Goal: Information Seeking & Learning: Learn about a topic

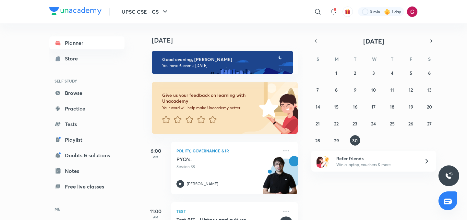
click at [308, 123] on div "[DATE] Good evening, [PERSON_NAME] You have 6 events [DATE] Give us your feedba…" at bounding box center [304, 121] width 323 height 196
click at [304, 123] on div "[DATE] Good evening, [PERSON_NAME] You have 6 events [DATE] Give us your feedba…" at bounding box center [304, 121] width 323 height 196
click at [301, 136] on div "[DATE] Good evening, [PERSON_NAME] You have 6 events [DATE] Give us your feedba…" at bounding box center [223, 121] width 160 height 196
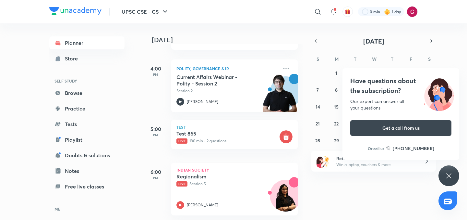
scroll to position [229, 0]
click at [222, 180] on p "Live Session 5" at bounding box center [228, 183] width 102 height 6
